Goal: Book appointment/travel/reservation

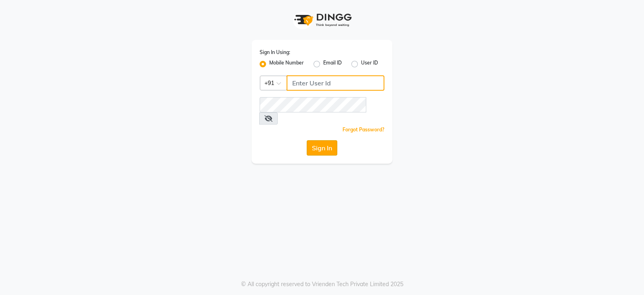
type input "8010545836"
click at [323, 140] on button "Sign In" at bounding box center [322, 147] width 31 height 15
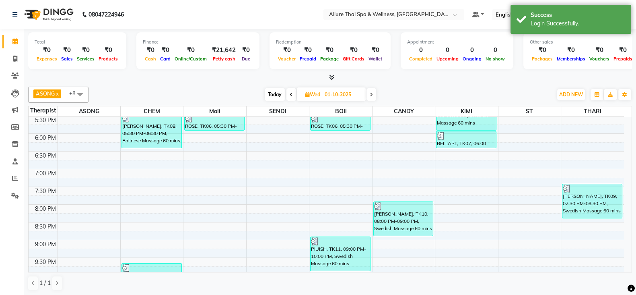
scroll to position [322, 0]
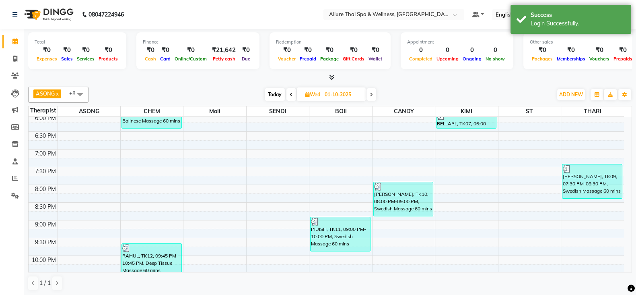
click at [336, 94] on input "01-10-2025" at bounding box center [342, 95] width 40 height 12
select select "10"
select select "2025"
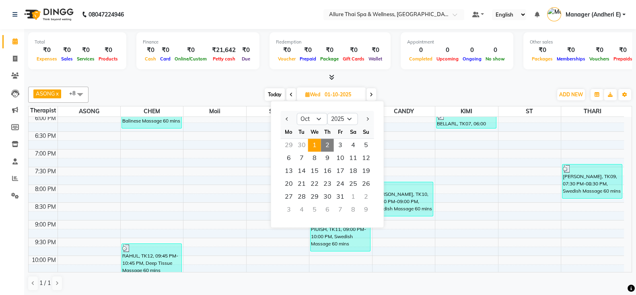
click at [328, 144] on span "2" at bounding box center [327, 144] width 13 height 13
type input "02-10-2025"
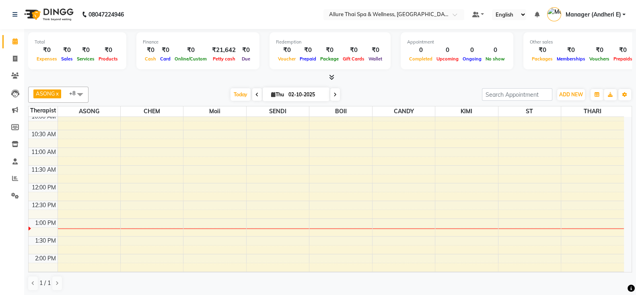
scroll to position [60, 0]
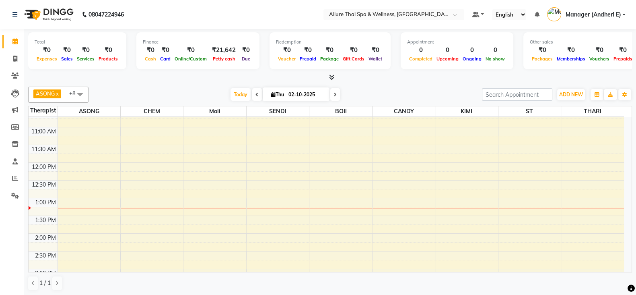
click at [293, 89] on input "02-10-2025" at bounding box center [306, 95] width 40 height 12
select select "10"
select select "2025"
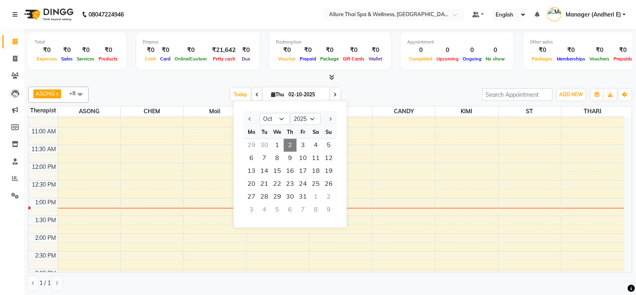
click at [288, 144] on span "2" at bounding box center [290, 144] width 13 height 13
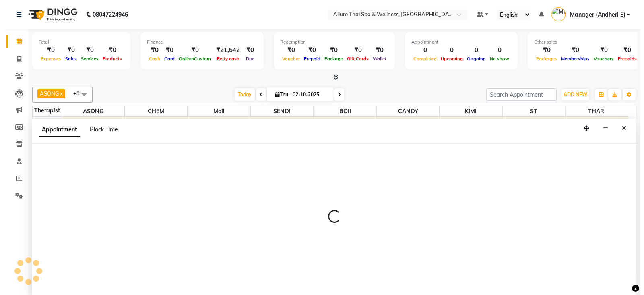
scroll to position [0, 0]
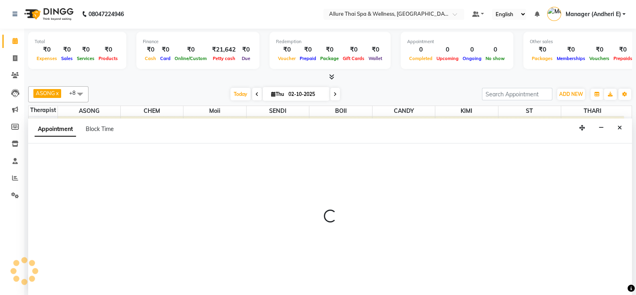
select select "74654"
select select "690"
select select "tentative"
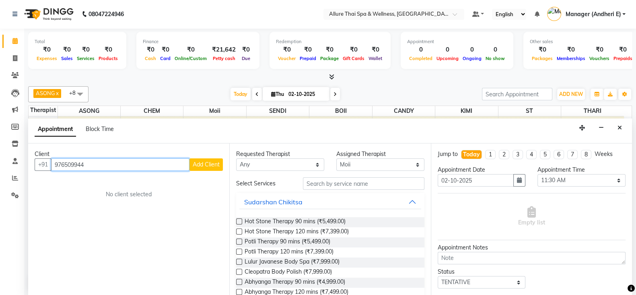
type input "976509944"
click at [190, 160] on button "Add Client" at bounding box center [206, 164] width 33 height 12
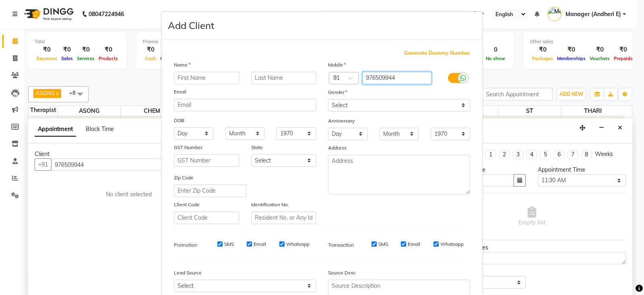
click at [395, 74] on input "976509944" at bounding box center [397, 78] width 70 height 12
type input "9765099444"
click at [223, 84] on input "text" at bounding box center [206, 78] width 65 height 12
type input "[PERSON_NAME]"
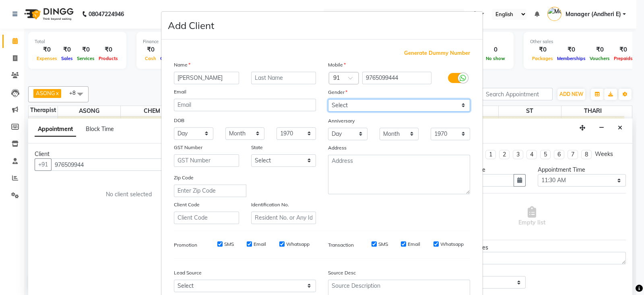
click at [466, 105] on select "Select [DEMOGRAPHIC_DATA] [DEMOGRAPHIC_DATA] Other Prefer Not To Say" at bounding box center [399, 105] width 142 height 12
select select "[DEMOGRAPHIC_DATA]"
click at [328, 99] on select "Select [DEMOGRAPHIC_DATA] [DEMOGRAPHIC_DATA] Other Prefer Not To Say" at bounding box center [399, 105] width 142 height 12
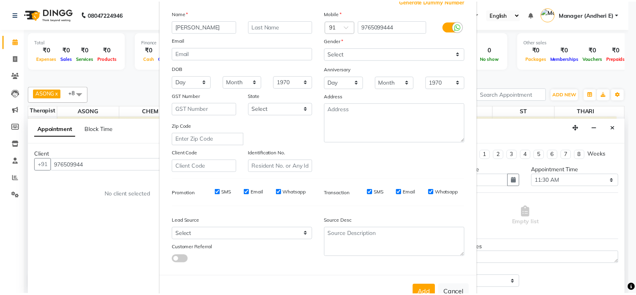
scroll to position [60, 0]
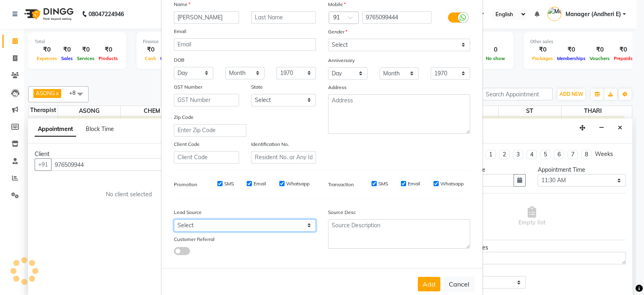
click at [308, 227] on select "Select Walk-in Referral Friend Advertisement Facebook JustDial Google Other Web…" at bounding box center [245, 225] width 142 height 12
select select "47850"
click at [174, 223] on select "Select Walk-in Referral Friend Advertisement Facebook JustDial Google Other Web…" at bounding box center [245, 225] width 142 height 12
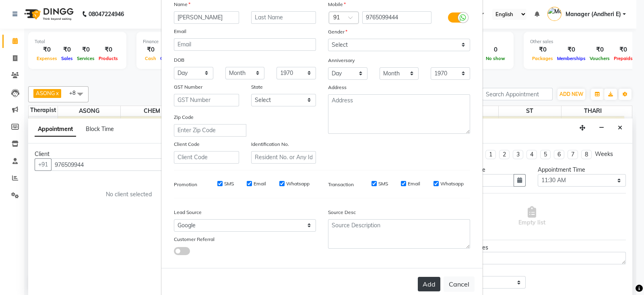
click at [418, 284] on button "Add" at bounding box center [429, 283] width 23 height 14
type input "9765099444"
select select
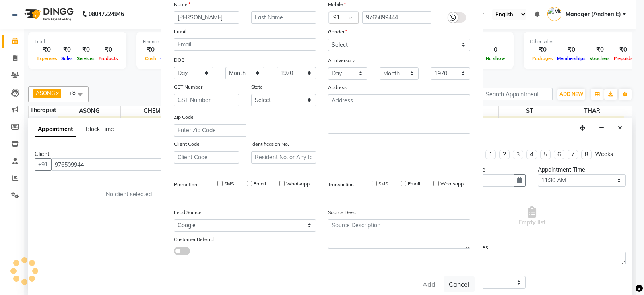
select select
checkbox input "false"
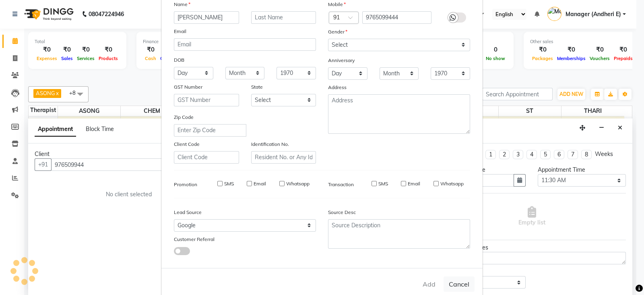
checkbox input "false"
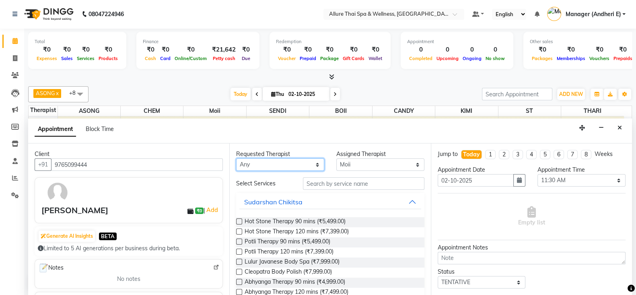
click at [307, 164] on select "Any ASONG [PERSON_NAME] BOII CANDY CHEM [PERSON_NAME] Moii SENDI ST THARI" at bounding box center [280, 164] width 88 height 12
click at [459, 81] on div "Total ₹0 Expenses ₹0 Sales ₹0 Services ₹0 Products Finance ₹0 Cash ₹0 Card ₹0 O…" at bounding box center [330, 162] width 612 height 267
click at [318, 160] on select "Any ASONG [PERSON_NAME] BOII CANDY CHEM [PERSON_NAME] Moii SENDI ST THARI" at bounding box center [280, 164] width 88 height 12
select select "66693"
click at [236, 158] on select "Any ASONG [PERSON_NAME] BOII CANDY CHEM [PERSON_NAME] Moii SENDI ST THARI" at bounding box center [280, 164] width 88 height 12
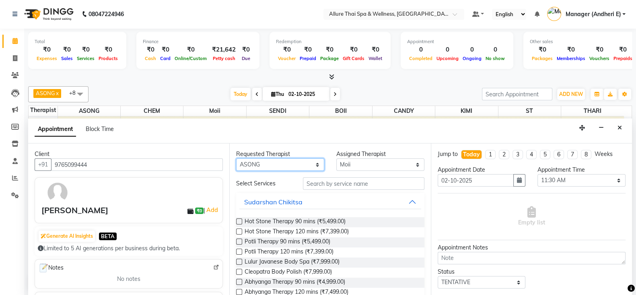
select select "66693"
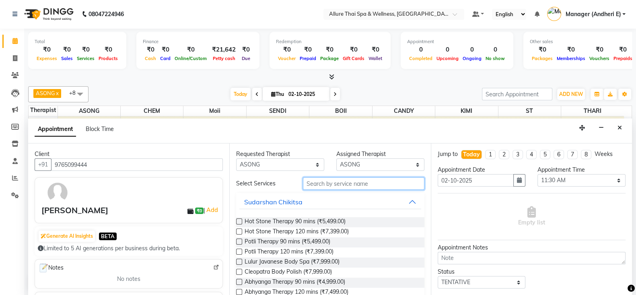
click at [345, 181] on input "text" at bounding box center [364, 183] width 122 height 12
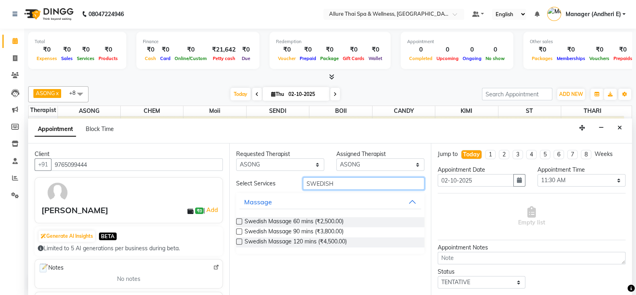
type input "SWEDISH"
click at [241, 230] on label at bounding box center [239, 231] width 6 height 6
click at [241, 230] on input "checkbox" at bounding box center [238, 231] width 5 height 5
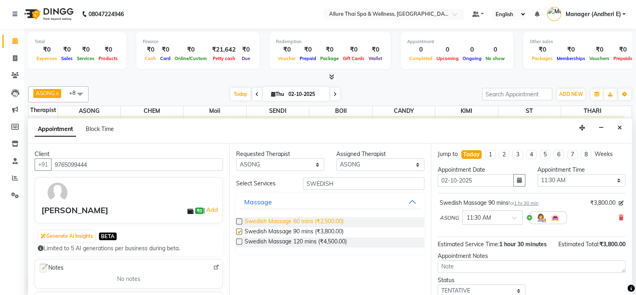
checkbox input "false"
click at [517, 220] on span at bounding box center [517, 220] width 10 height 8
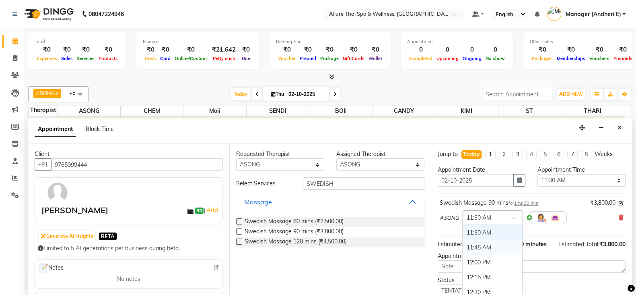
drag, startPoint x: 480, startPoint y: 239, endPoint x: 585, endPoint y: 257, distance: 106.4
click at [480, 240] on div "11:45 AM" at bounding box center [493, 247] width 60 height 15
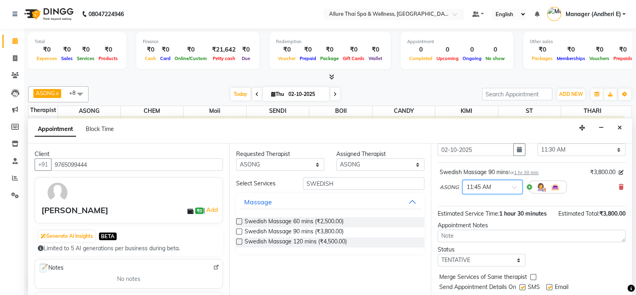
scroll to position [40, 0]
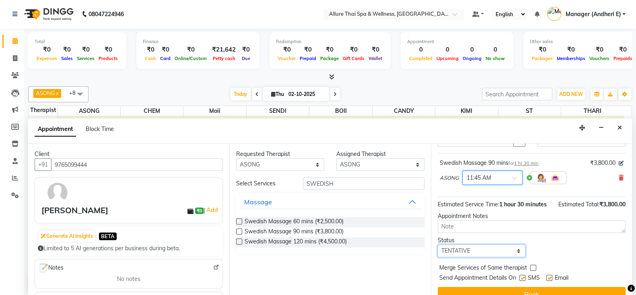
click at [520, 257] on select "Select TENTATIVE CONFIRM CHECK-IN UPCOMING" at bounding box center [482, 250] width 88 height 12
select select "check-in"
click at [438, 251] on select "Select TENTATIVE CONFIRM CHECK-IN UPCOMING" at bounding box center [482, 250] width 88 height 12
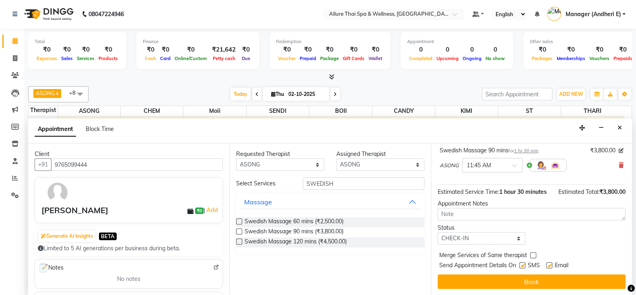
click at [524, 264] on label at bounding box center [522, 265] width 6 height 6
click at [524, 264] on input "checkbox" at bounding box center [521, 265] width 5 height 5
checkbox input "false"
click at [552, 264] on div "Email" at bounding box center [560, 266] width 29 height 10
click at [548, 266] on label at bounding box center [549, 265] width 6 height 6
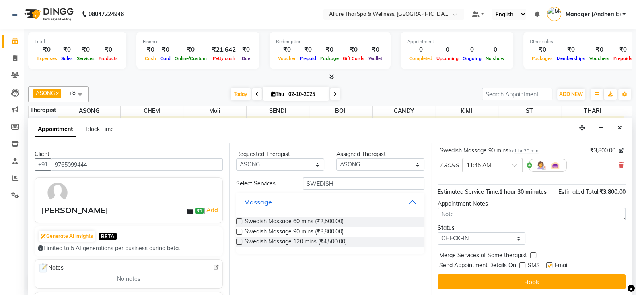
click at [548, 266] on input "checkbox" at bounding box center [548, 265] width 5 height 5
checkbox input "false"
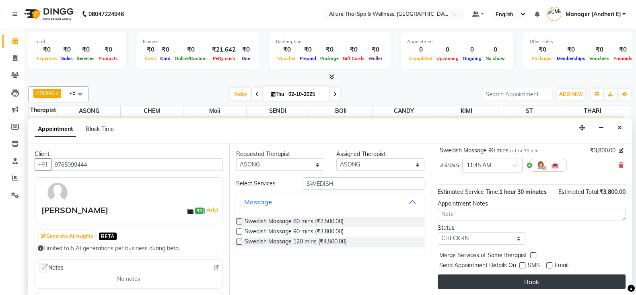
click at [555, 278] on button "Book" at bounding box center [532, 281] width 188 height 14
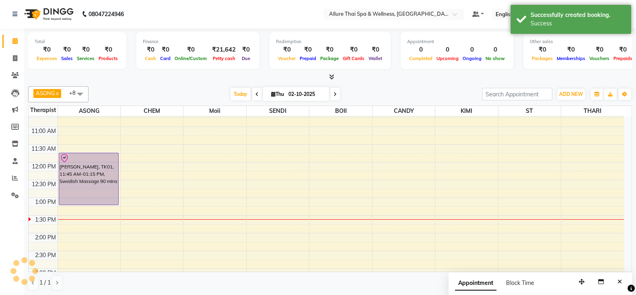
scroll to position [0, 0]
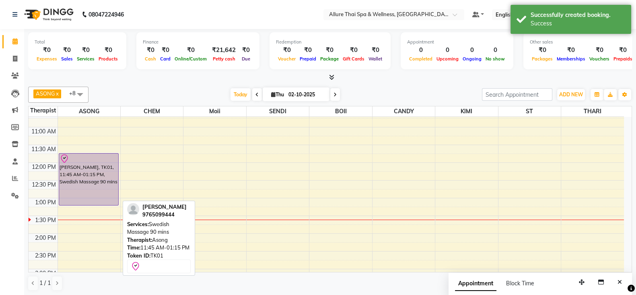
click at [64, 167] on div "[PERSON_NAME], TK01, 11:45 AM-01:15 PM, Swedish Massage 90 mins" at bounding box center [89, 179] width 60 height 52
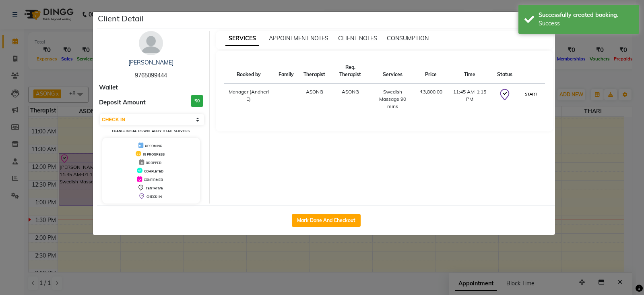
click at [528, 95] on button "START" at bounding box center [531, 94] width 16 height 10
select select "1"
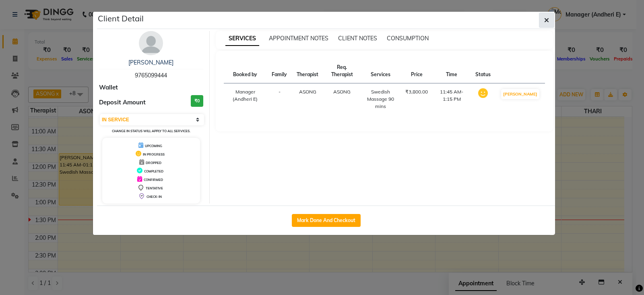
click at [551, 24] on button "button" at bounding box center [546, 19] width 15 height 15
